Goal: Find specific page/section: Find specific page/section

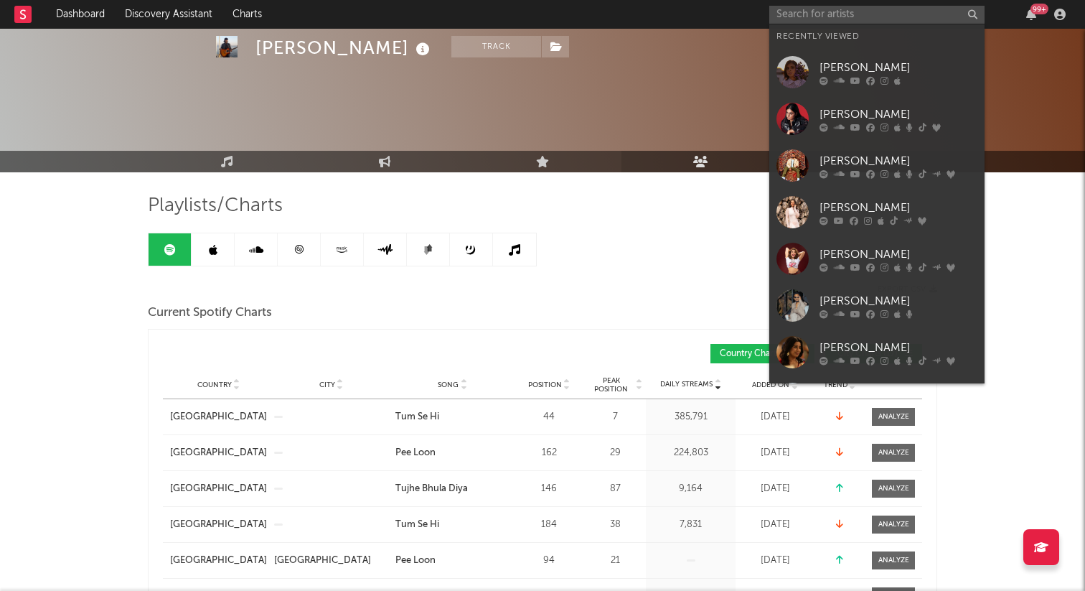
scroll to position [1482, 0]
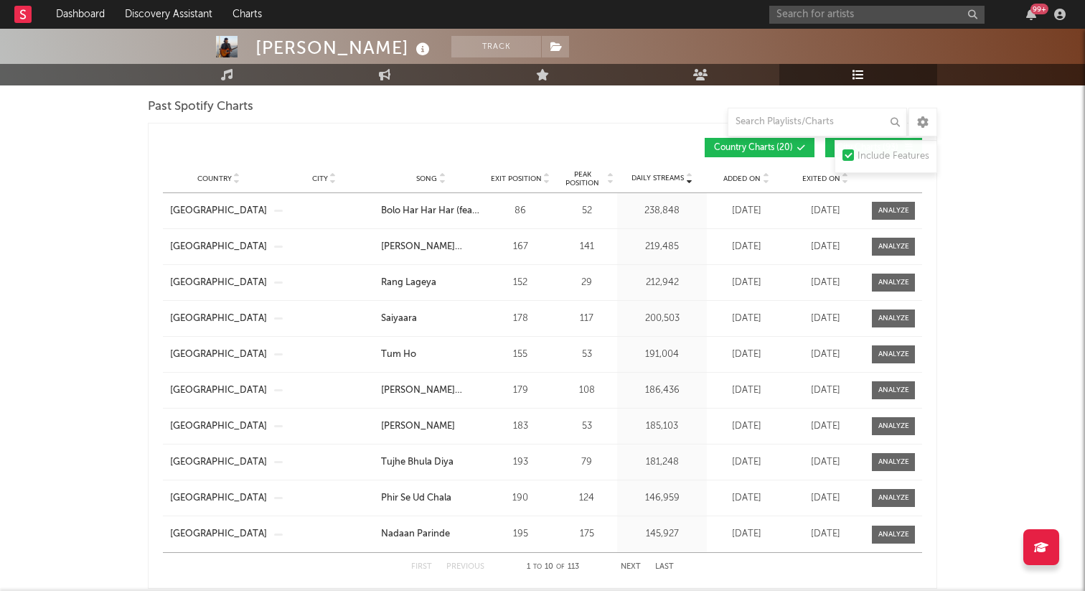
click at [789, 22] on input "text" at bounding box center [877, 15] width 215 height 18
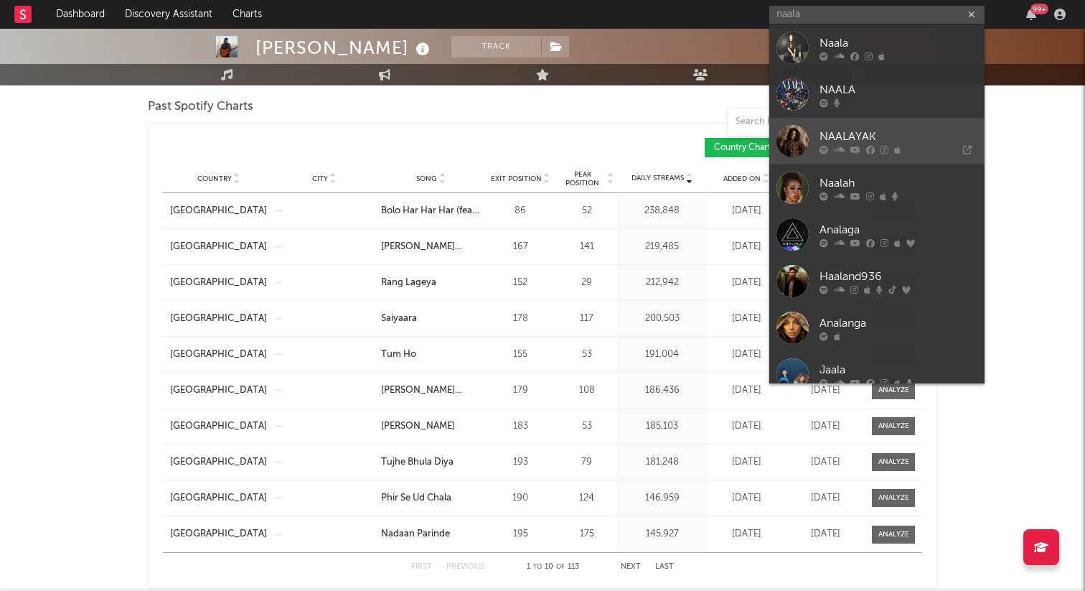
type input "naala"
click at [836, 131] on div "NAALAYAK" at bounding box center [899, 136] width 158 height 17
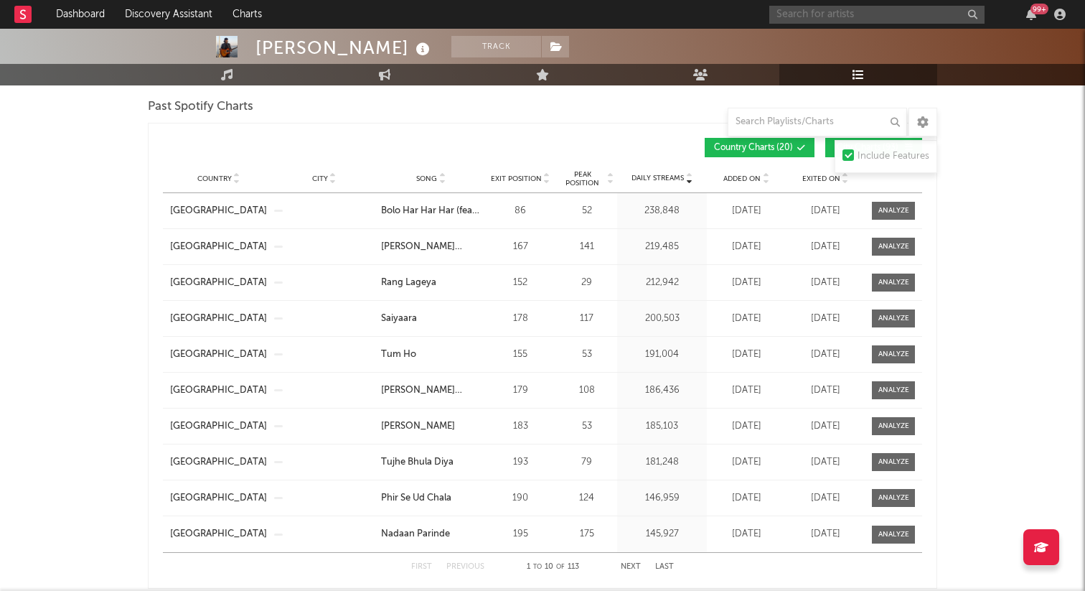
click at [826, 17] on input "text" at bounding box center [877, 15] width 215 height 18
click at [825, 14] on input "text" at bounding box center [877, 15] width 215 height 18
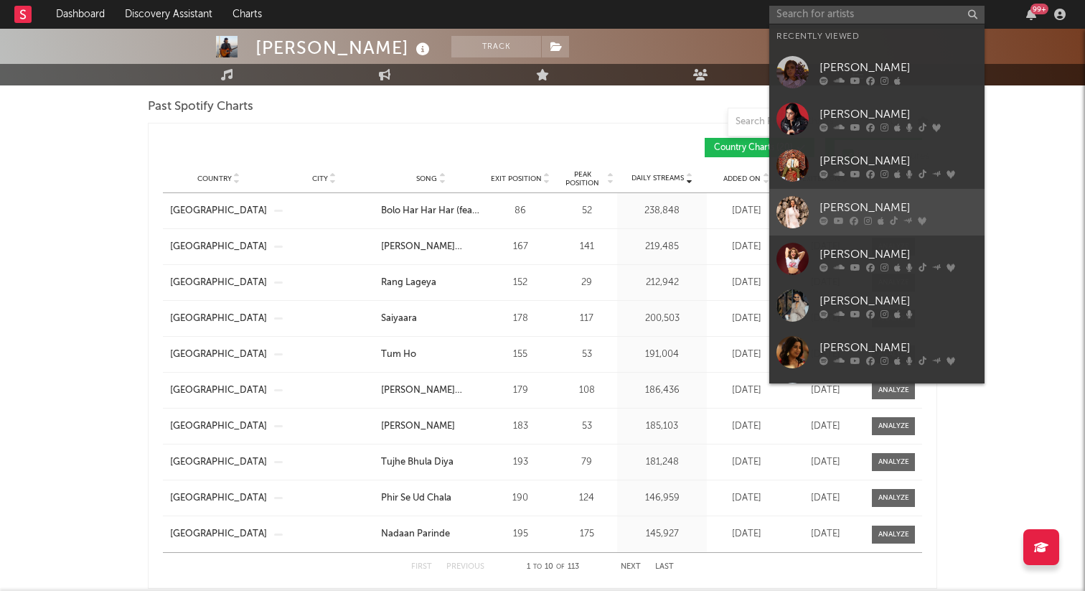
click at [849, 216] on div at bounding box center [899, 220] width 158 height 9
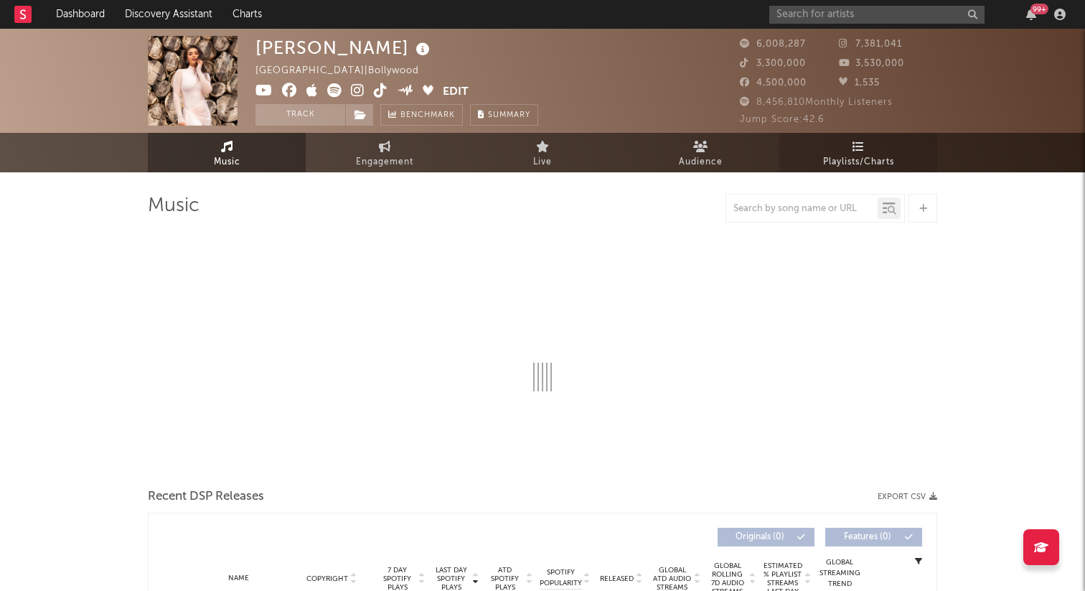
click at [870, 156] on span "Playlists/Charts" at bounding box center [858, 162] width 71 height 17
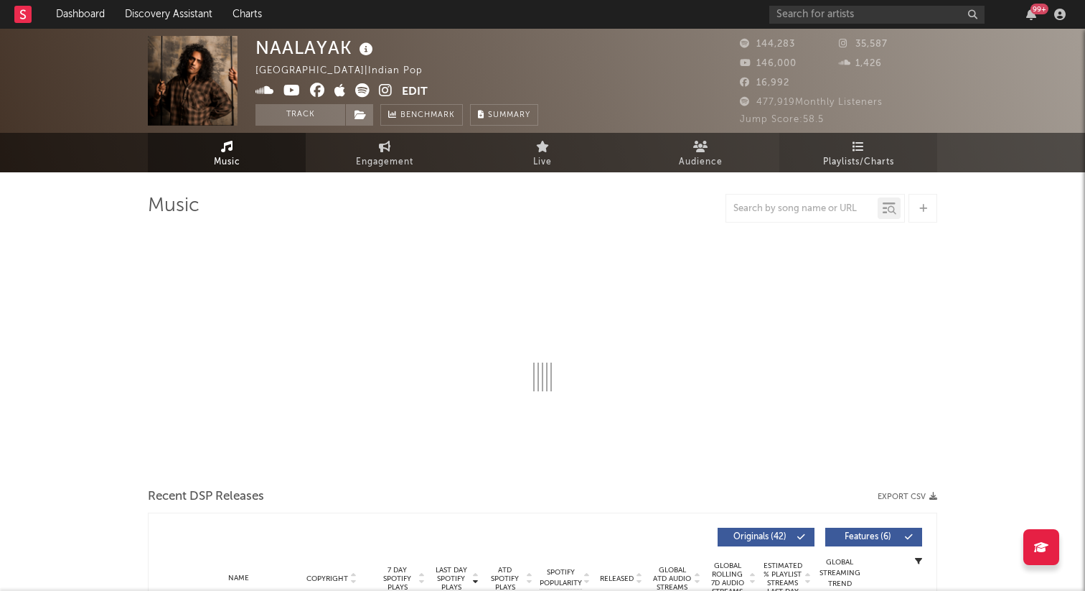
click at [859, 155] on span "Playlists/Charts" at bounding box center [858, 162] width 71 height 17
